Goal: Information Seeking & Learning: Learn about a topic

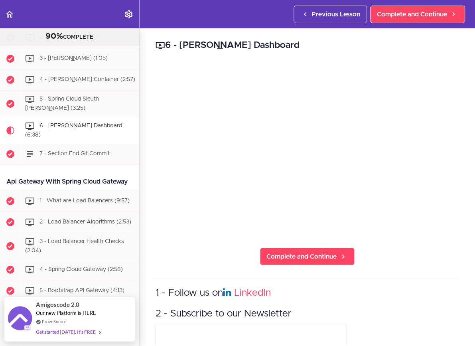
scroll to position [1131, 0]
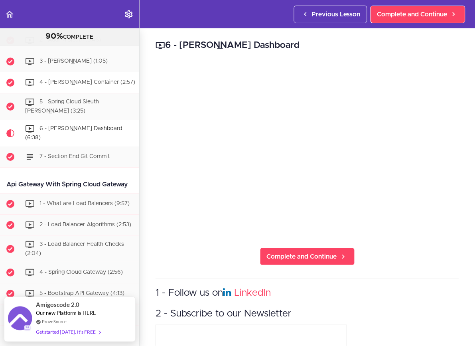
click at [55, 85] on span "4 - [PERSON_NAME] Container (2:57)" at bounding box center [87, 83] width 96 height 6
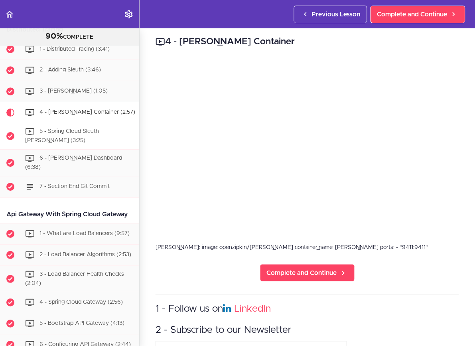
scroll to position [1095, 0]
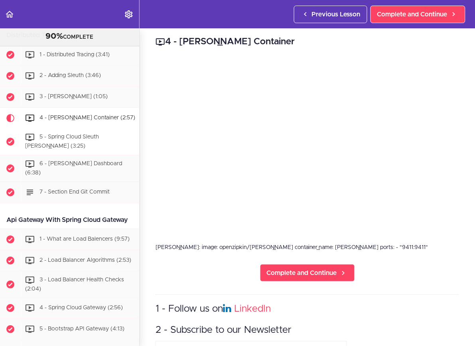
click at [66, 138] on span "5 - Spring Cloud Sleuth [PERSON_NAME] (3:25)" at bounding box center [62, 141] width 74 height 15
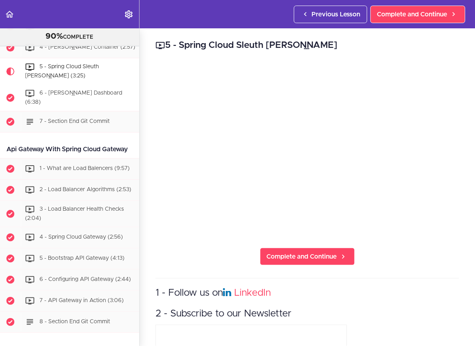
scroll to position [1122, 0]
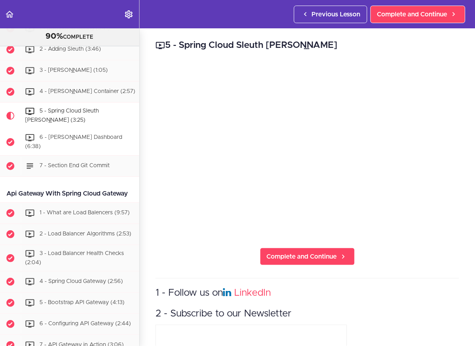
click at [67, 134] on span "6 - [PERSON_NAME] Dashboard (6:38)" at bounding box center [73, 141] width 97 height 15
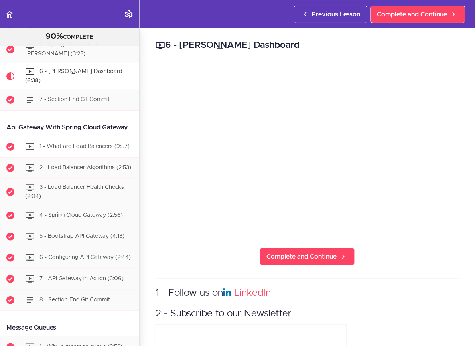
click at [76, 144] on span "1 - What are Load Balencers (9:57)" at bounding box center [84, 147] width 90 height 6
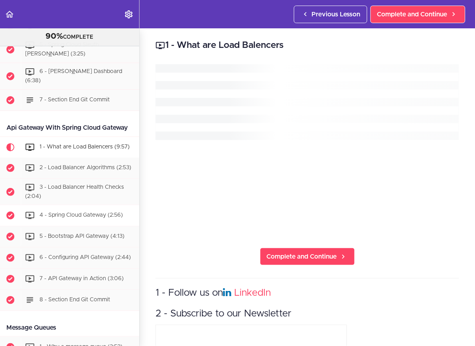
scroll to position [1255, 0]
